Goal: Find specific page/section: Find specific page/section

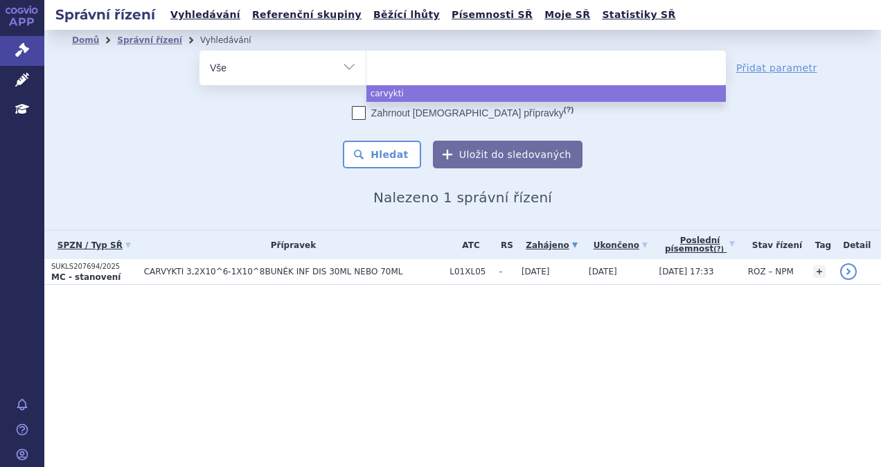
select select "carvykti"
click at [176, 141] on div "odstranit Vše Spisová značka Typ SŘ" at bounding box center [463, 110] width 782 height 118
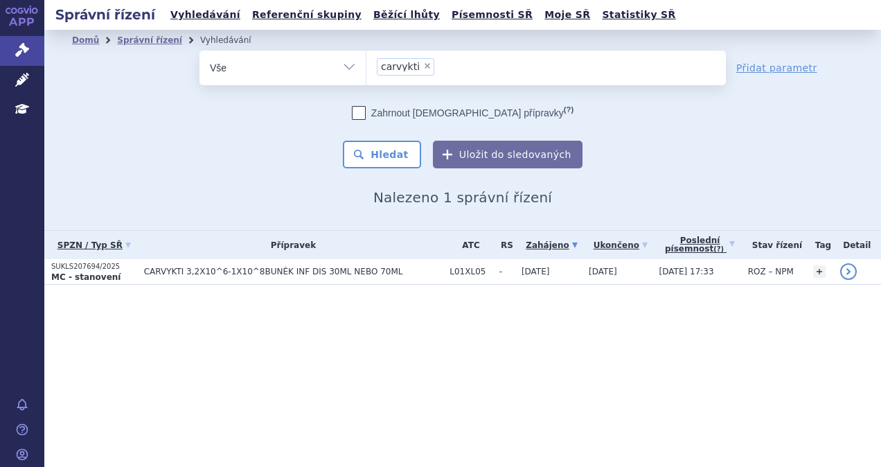
click at [423, 67] on span "×" at bounding box center [427, 66] width 8 height 8
click at [367, 67] on select "carvykti" at bounding box center [366, 67] width 1 height 35
select select
click at [207, 121] on div "Zahrnout [DEMOGRAPHIC_DATA] přípravky (?) Hledat Uložit do sledovaných" at bounding box center [463, 137] width 527 height 62
click at [202, 10] on link "Vyhledávání" at bounding box center [205, 15] width 78 height 19
